Goal: Task Accomplishment & Management: Manage account settings

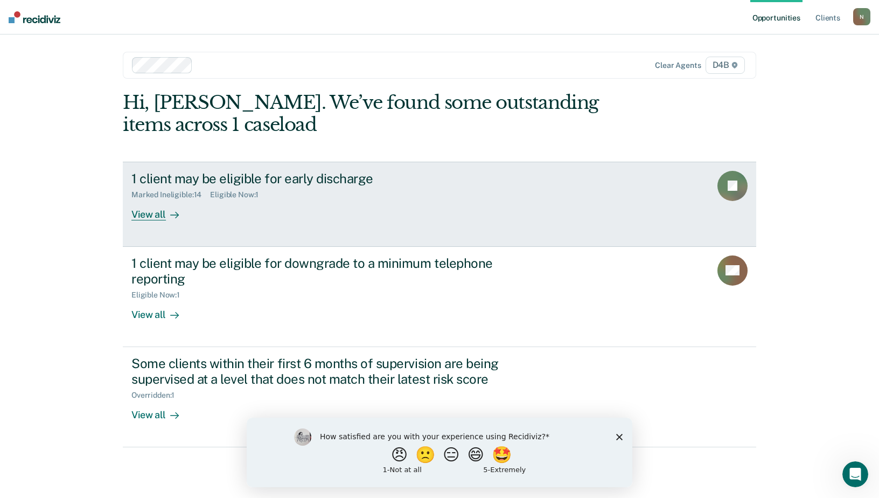
click at [160, 216] on div "View all" at bounding box center [161, 209] width 60 height 21
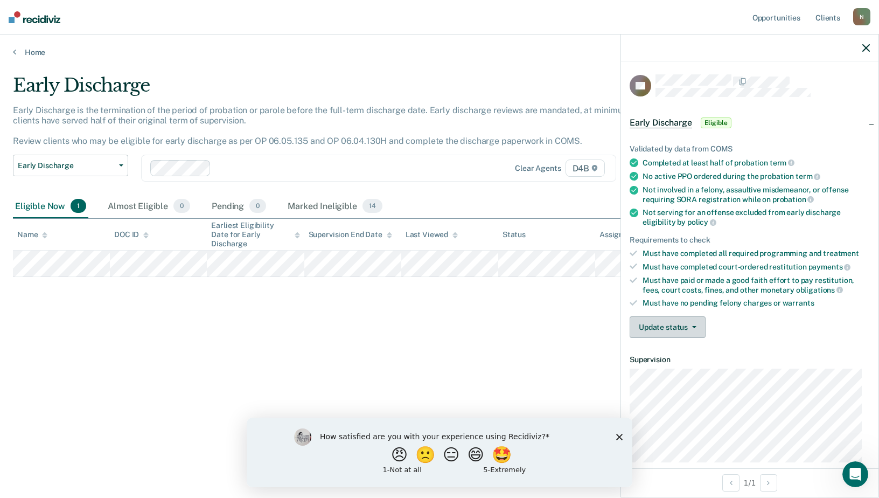
click at [660, 326] on button "Update status" at bounding box center [667, 327] width 76 height 22
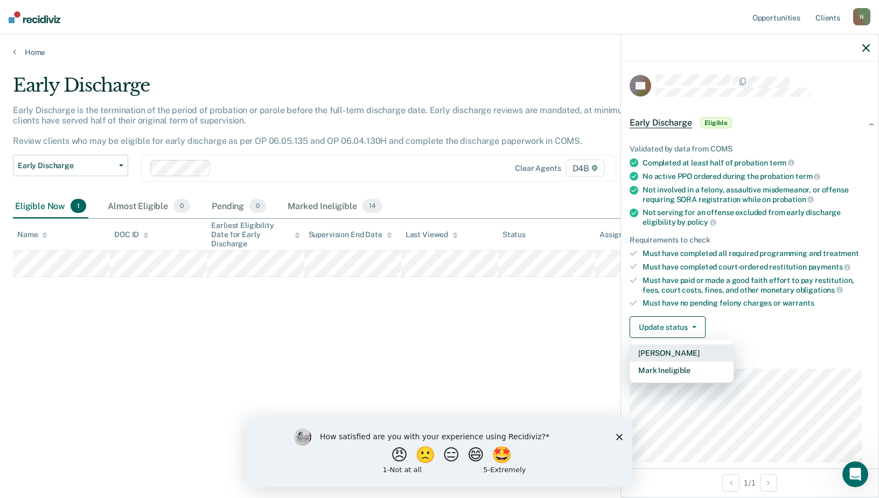
click at [670, 351] on button "[PERSON_NAME]" at bounding box center [681, 352] width 104 height 17
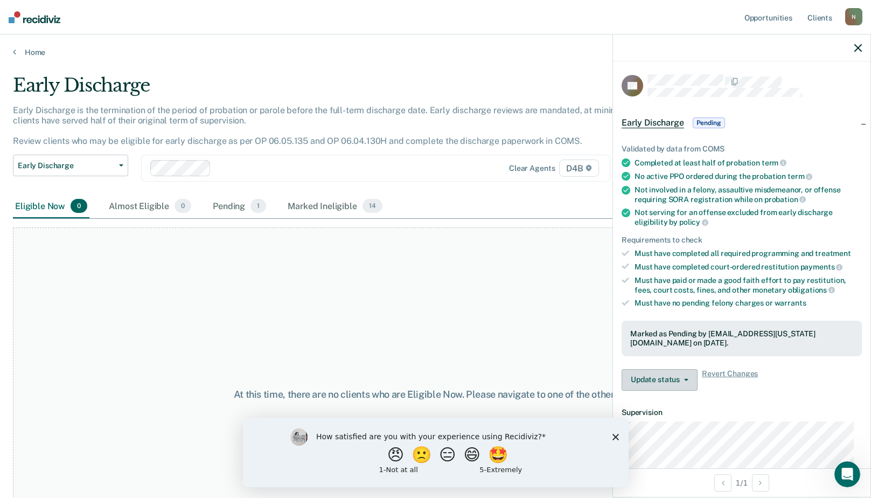
click at [670, 378] on button "Update status" at bounding box center [659, 380] width 76 height 22
click at [687, 405] on button "Revert from Pending" at bounding box center [673, 405] width 104 height 17
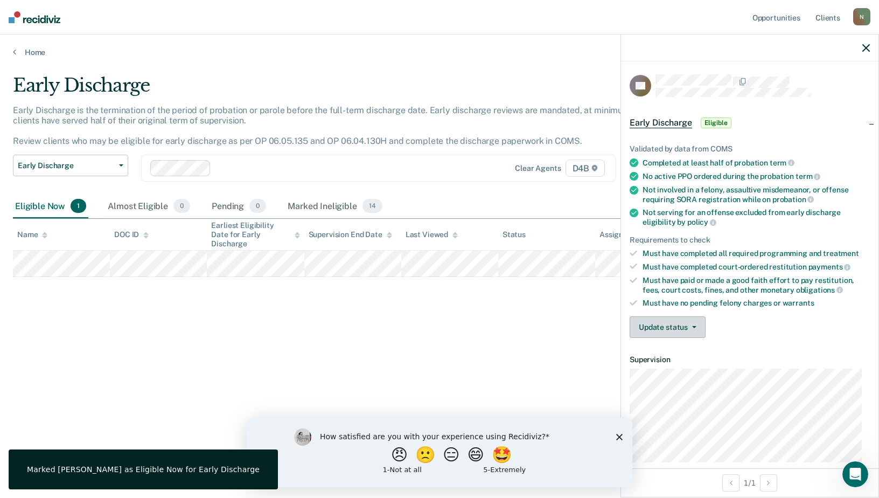
click at [676, 325] on button "Update status" at bounding box center [667, 327] width 76 height 22
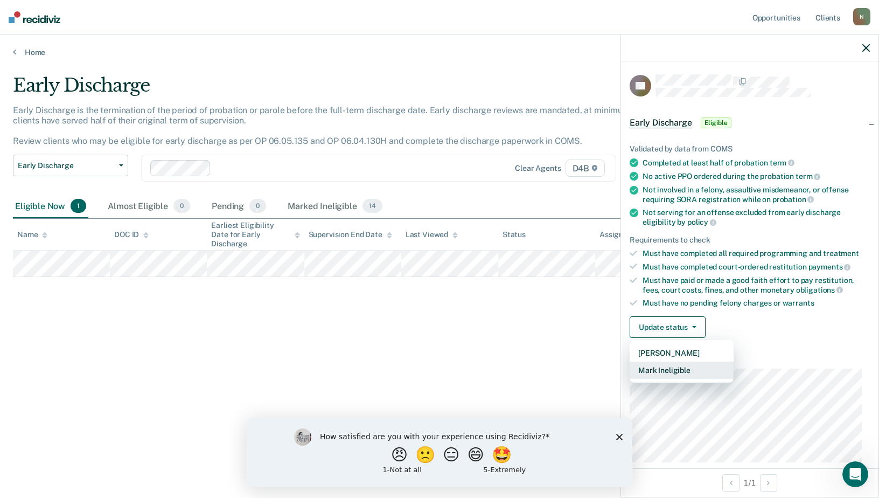
click at [680, 370] on button "Mark Ineligible" at bounding box center [681, 369] width 104 height 17
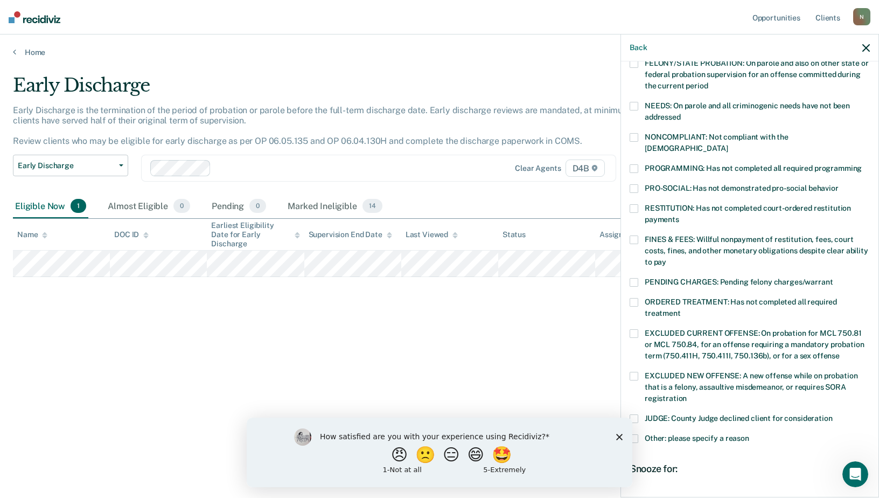
scroll to position [162, 0]
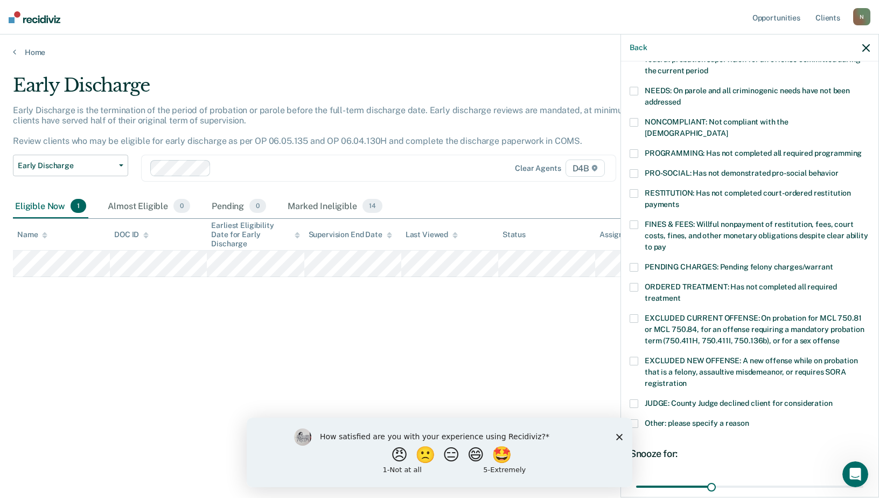
click at [636, 356] on span at bounding box center [633, 360] width 9 height 9
click at [687, 379] on input "EXCLUDED NEW OFFENSE: A new offense while on probation that is a felony, assaul…" at bounding box center [687, 379] width 0 height 0
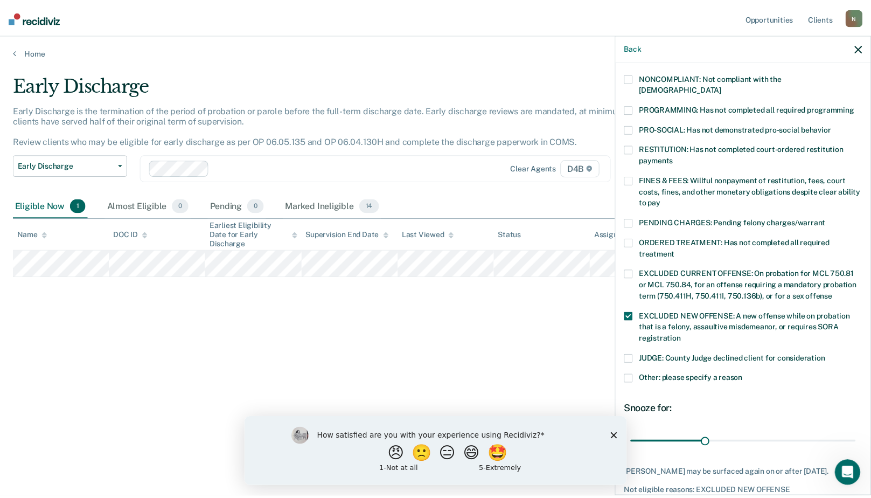
scroll to position [253, 0]
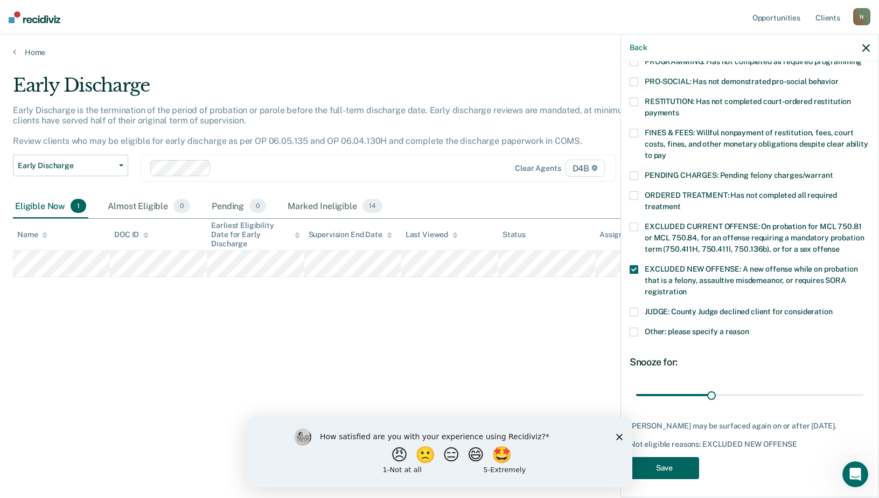
click at [668, 465] on button "Save" at bounding box center [663, 468] width 69 height 22
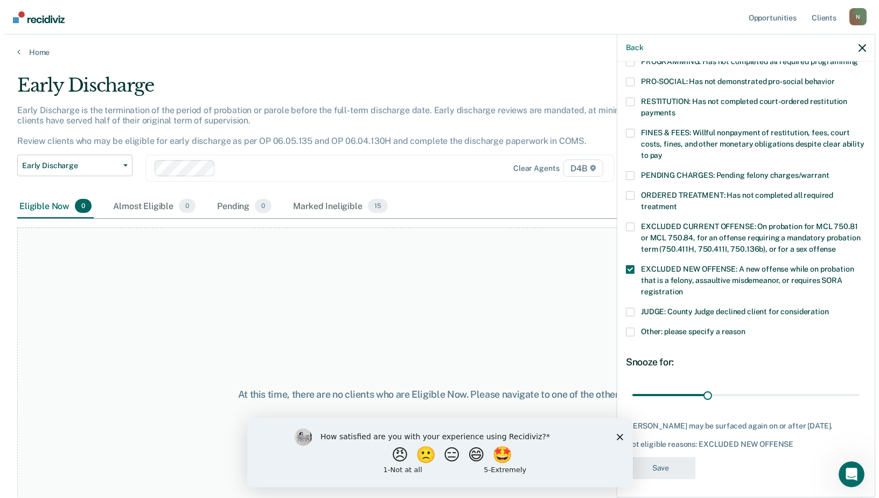
scroll to position [197, 0]
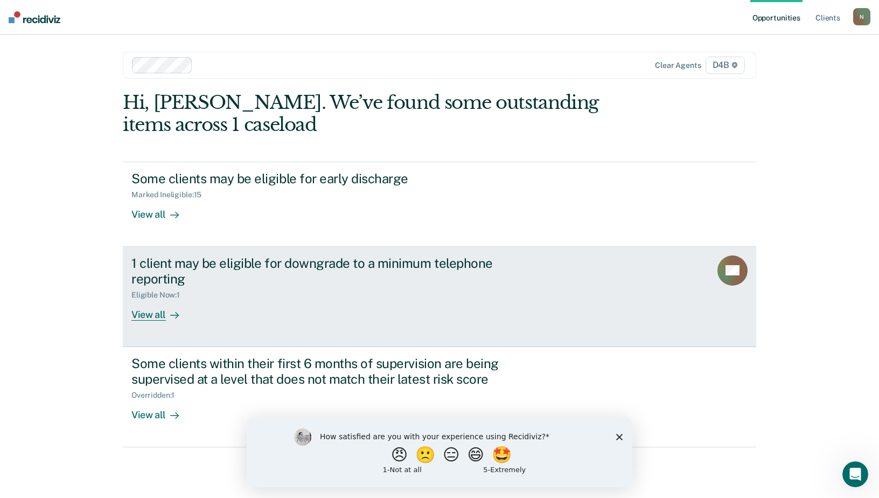
click at [152, 317] on div "View all" at bounding box center [161, 309] width 60 height 21
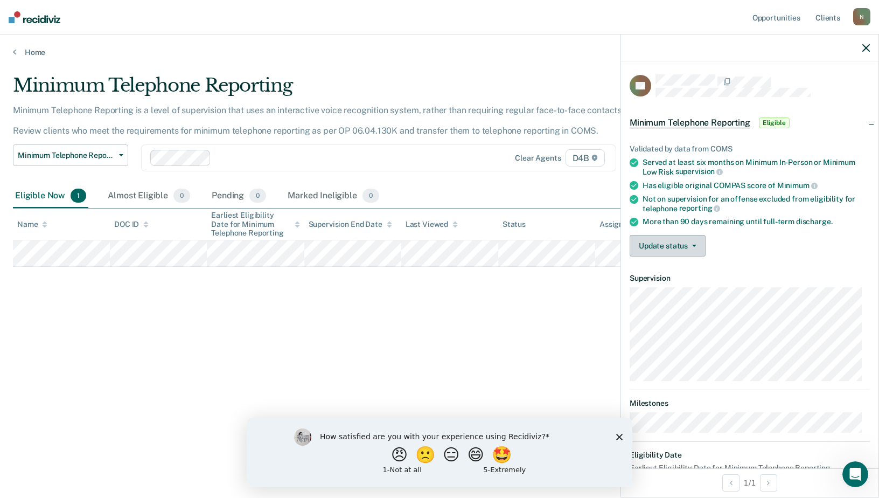
click at [660, 246] on button "Update status" at bounding box center [667, 246] width 76 height 22
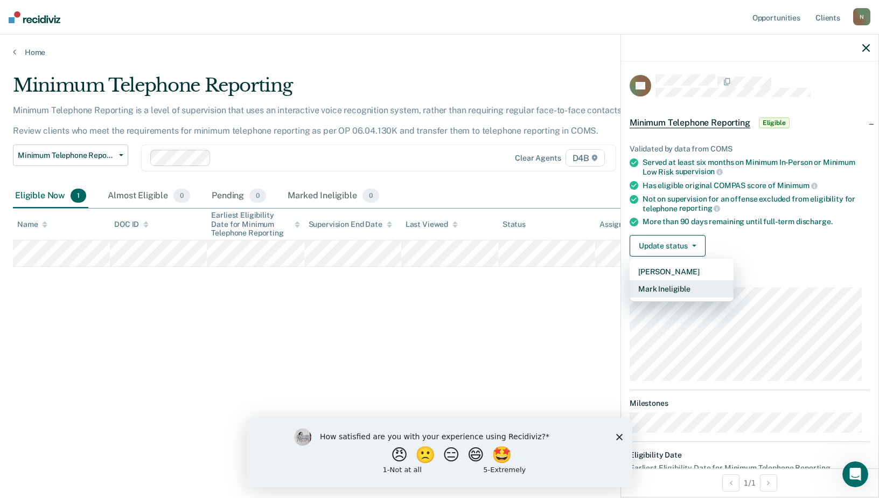
click at [671, 284] on button "Mark Ineligible" at bounding box center [681, 288] width 104 height 17
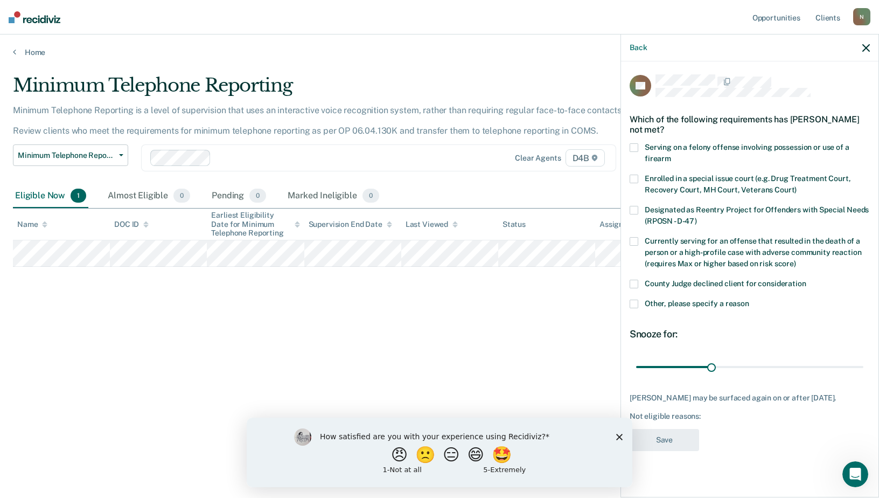
click at [633, 304] on span at bounding box center [633, 303] width 9 height 9
click at [749, 299] on input "Other, please specify a reason" at bounding box center [749, 299] width 0 height 0
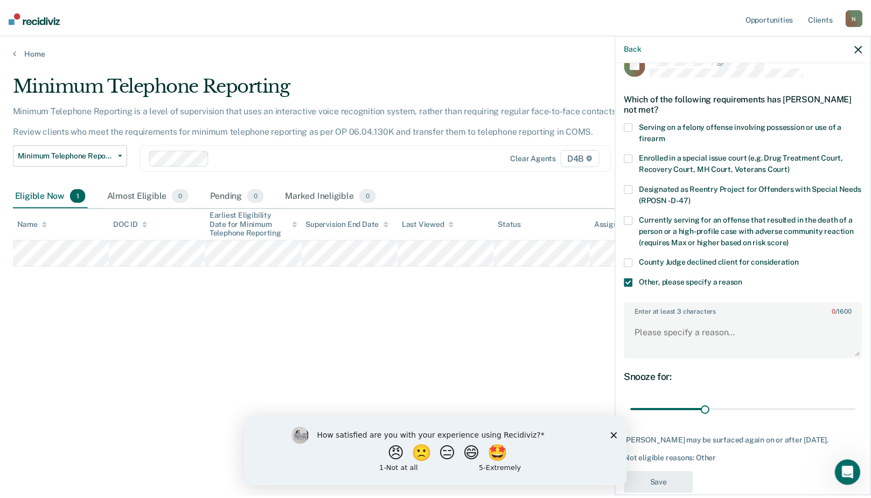
scroll to position [39, 0]
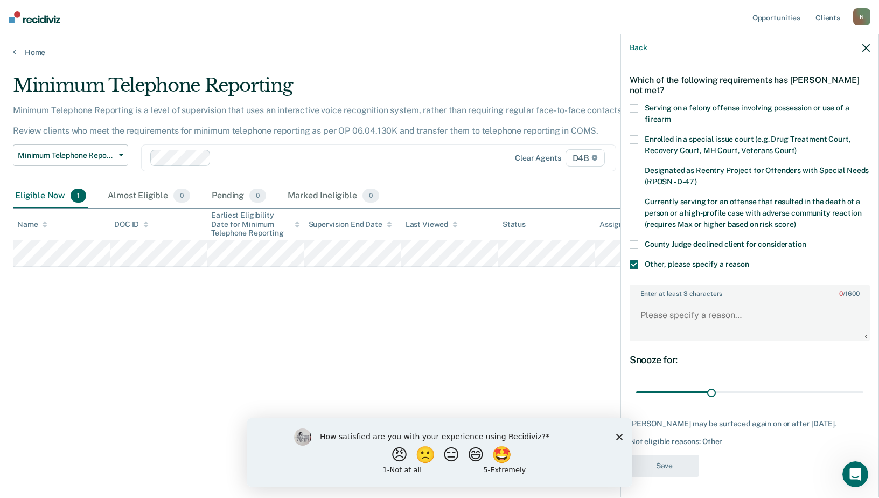
click at [666, 340] on div "Enter at least 3 characters 0 / 1600" at bounding box center [749, 312] width 240 height 65
click at [651, 312] on textarea "Enter at least 3 characters 0 / 1600" at bounding box center [750, 320] width 238 height 40
type textarea "s"
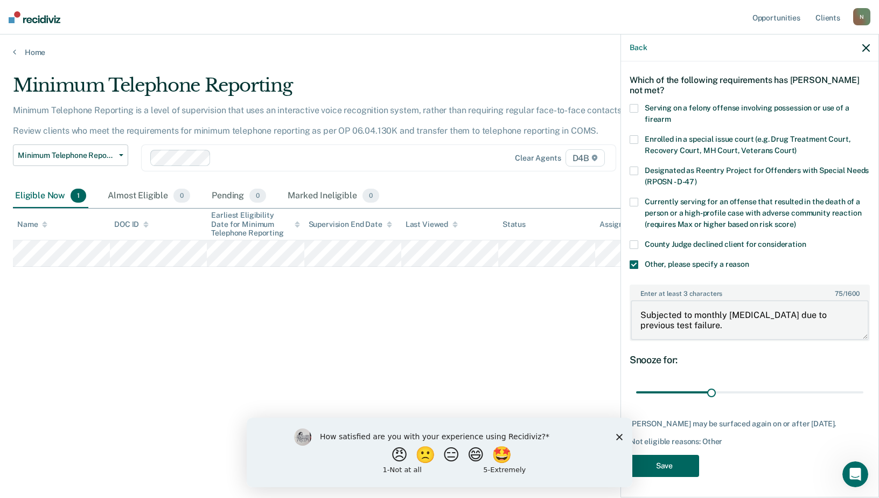
type textarea "Subjected to monthly [MEDICAL_DATA] due to previous test failure."
drag, startPoint x: 684, startPoint y: 462, endPoint x: 692, endPoint y: 459, distance: 9.2
click at [687, 459] on button "Save" at bounding box center [663, 465] width 69 height 22
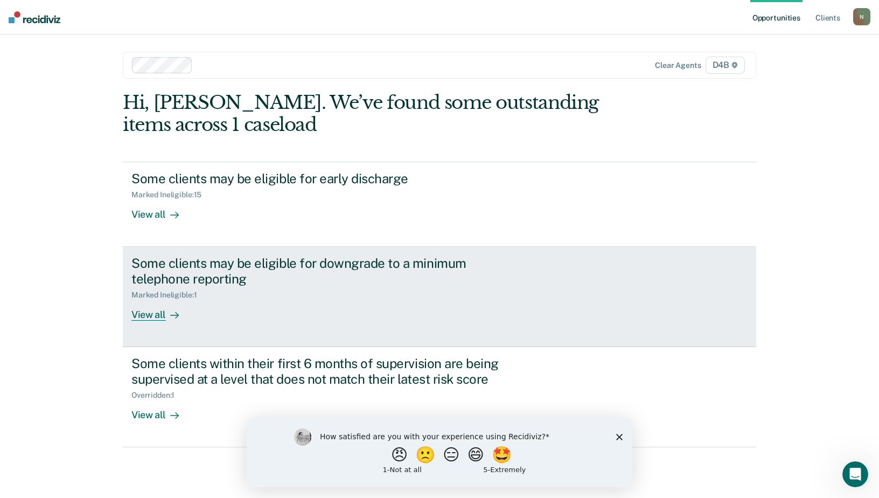
click at [153, 315] on div "View all" at bounding box center [161, 309] width 60 height 21
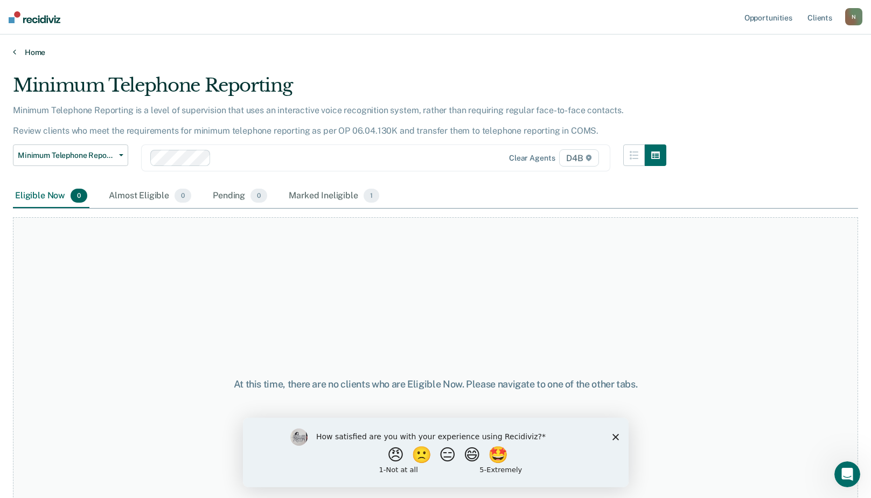
click at [15, 53] on link "Home" at bounding box center [435, 52] width 845 height 10
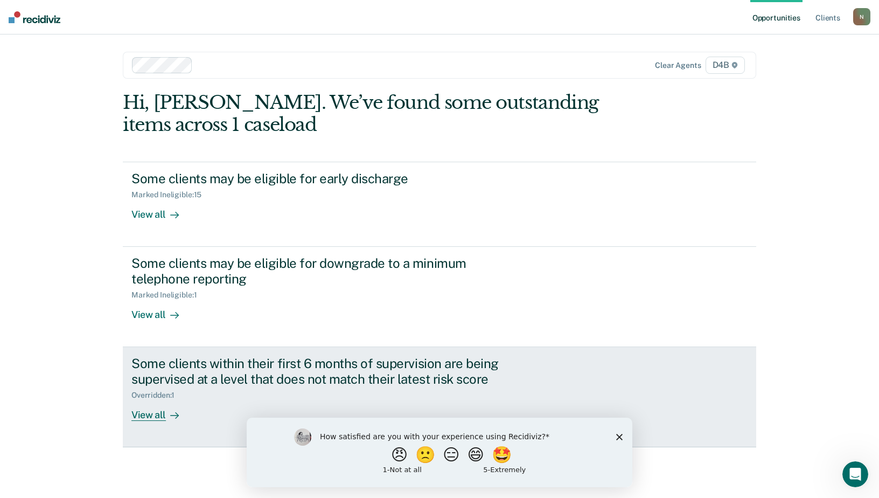
click at [157, 417] on div "View all" at bounding box center [161, 410] width 60 height 21
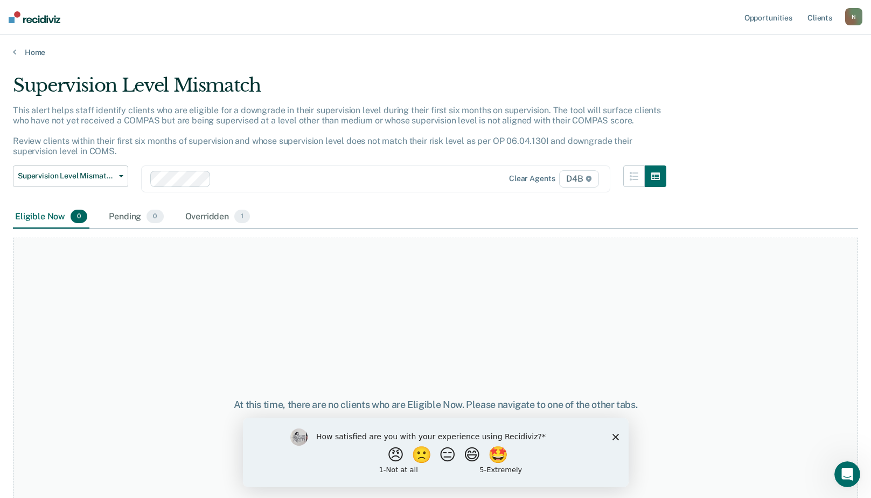
drag, startPoint x: 15, startPoint y: 0, endPoint x: 153, endPoint y: 318, distance: 347.2
click at [153, 318] on div "At this time, there are no clients who are Eligible Now. Please navigate to one…" at bounding box center [435, 404] width 845 height 334
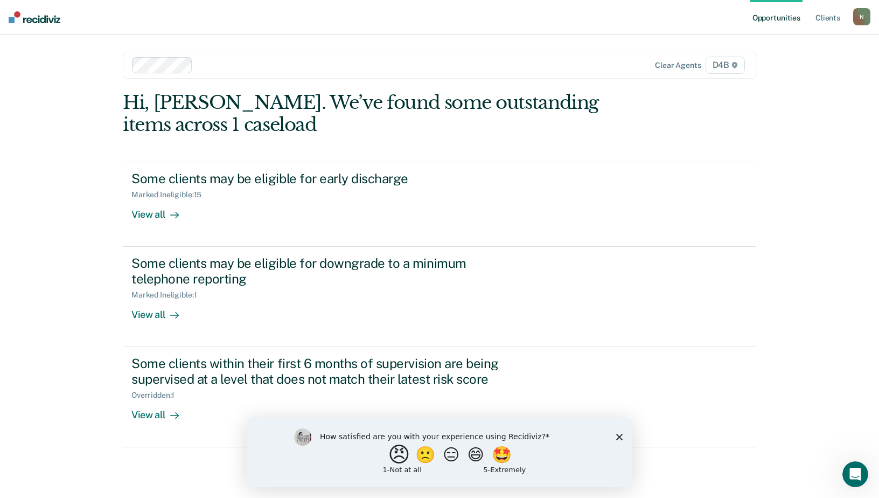
click at [389, 457] on button "😠" at bounding box center [400, 454] width 25 height 22
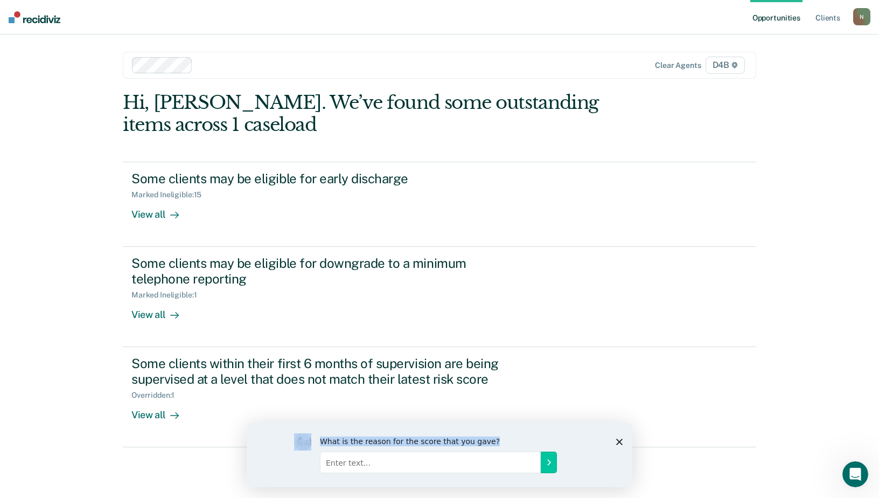
click at [620, 439] on div "What is the reason for the score that you gave?" at bounding box center [440, 454] width 386 height 65
